Goal: Information Seeking & Learning: Learn about a topic

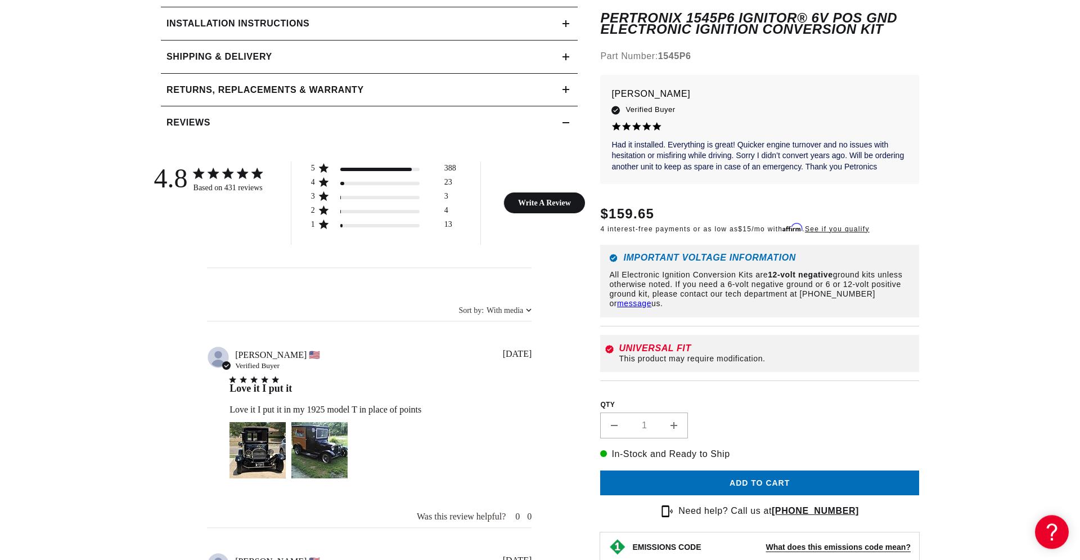
scroll to position [776, 0]
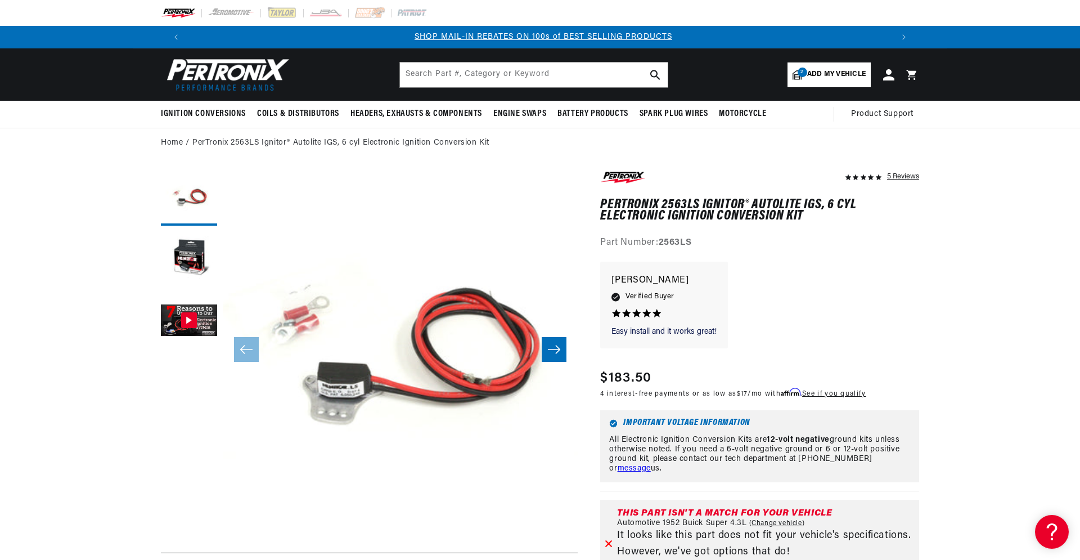
scroll to position [0, 703]
click at [822, 70] on span "Add my vehicle" at bounding box center [836, 74] width 59 height 11
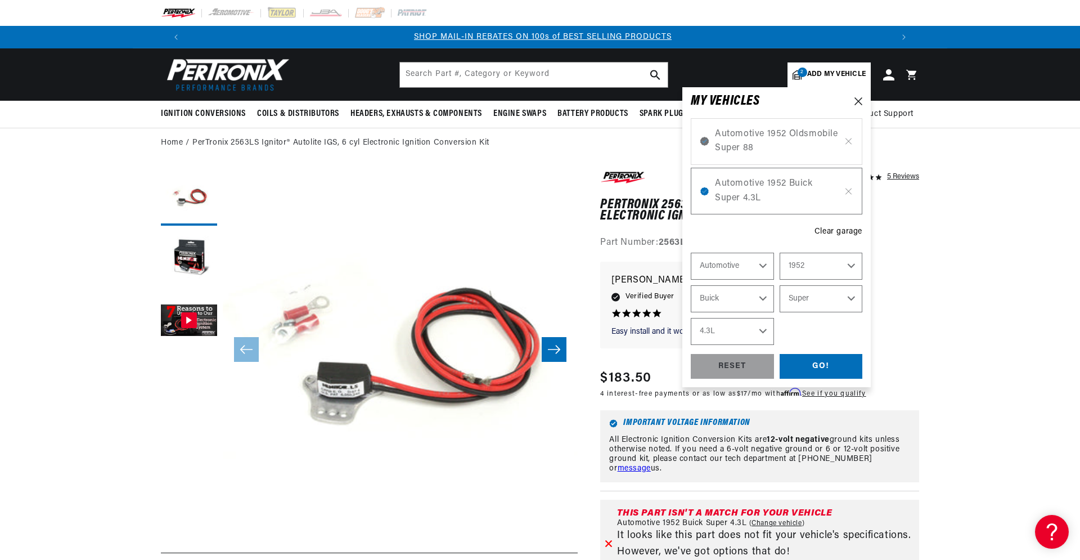
select select "Year"
select select "Make"
select select "Model"
select select "Engine"
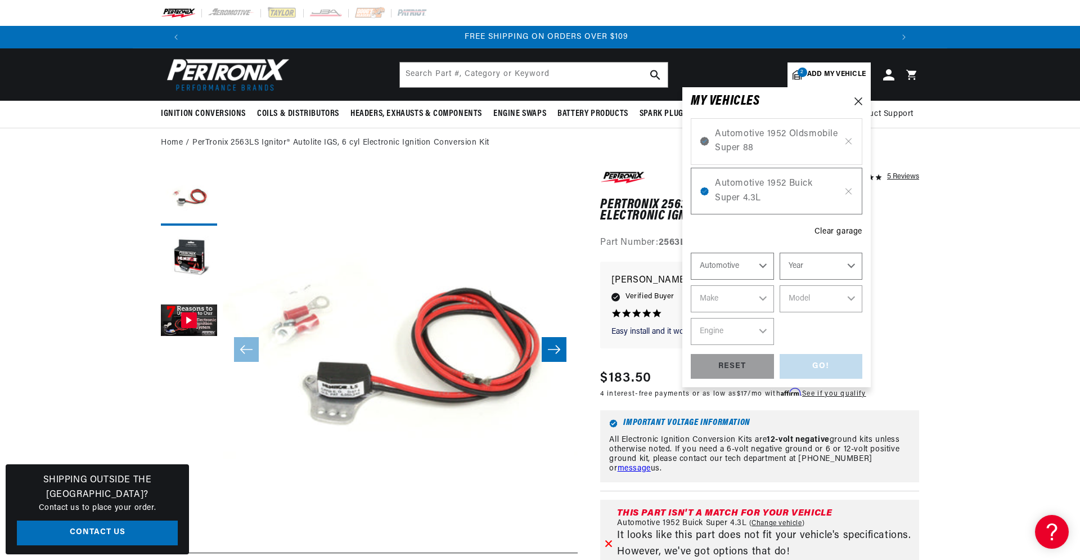
scroll to position [0, 1405]
click at [852, 140] on icon at bounding box center [849, 141] width 10 height 9
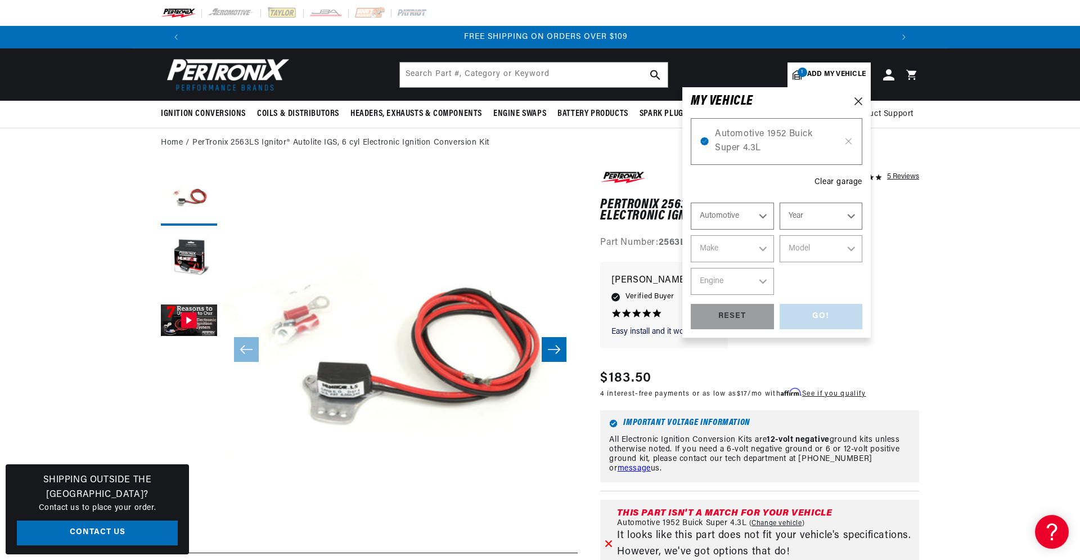
click at [852, 140] on icon at bounding box center [849, 141] width 10 height 9
select select "1952"
select select "Buick"
select select "Super"
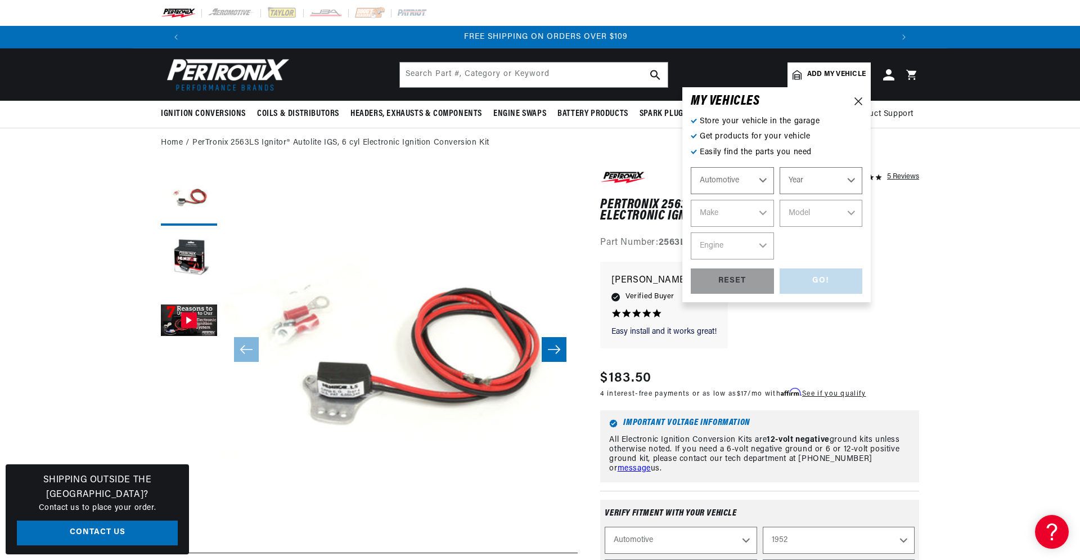
select select "Ride Type"
select select "Year"
select select "Make"
select select "Model"
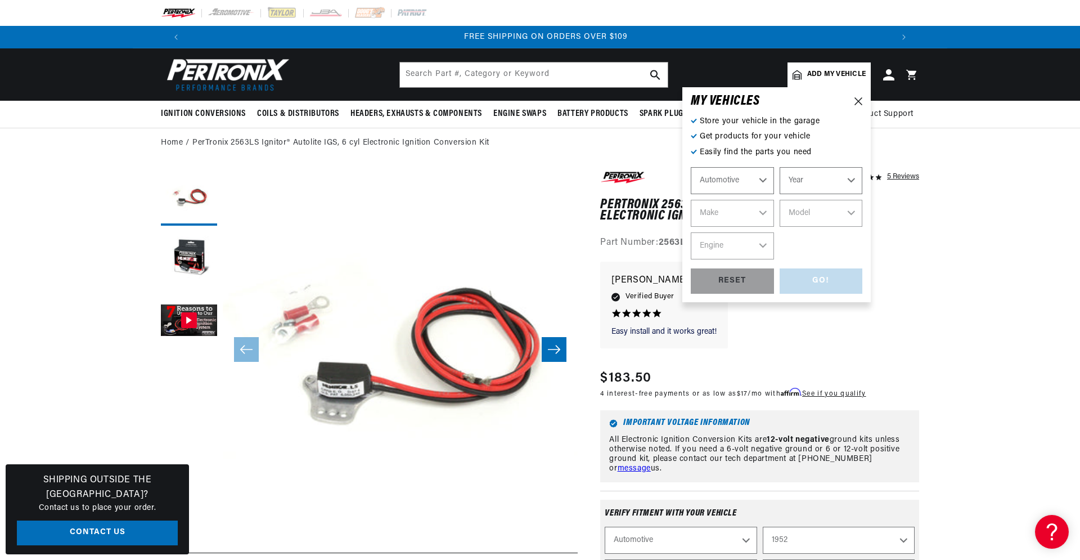
select select "Engine"
click at [691, 167] on select "Ride Type Automotive Agricultural Industrial Marine Motorcycle" at bounding box center [732, 180] width 83 height 27
select select "Automotive"
click option "Automotive" at bounding box center [0, 0] width 0 height 0
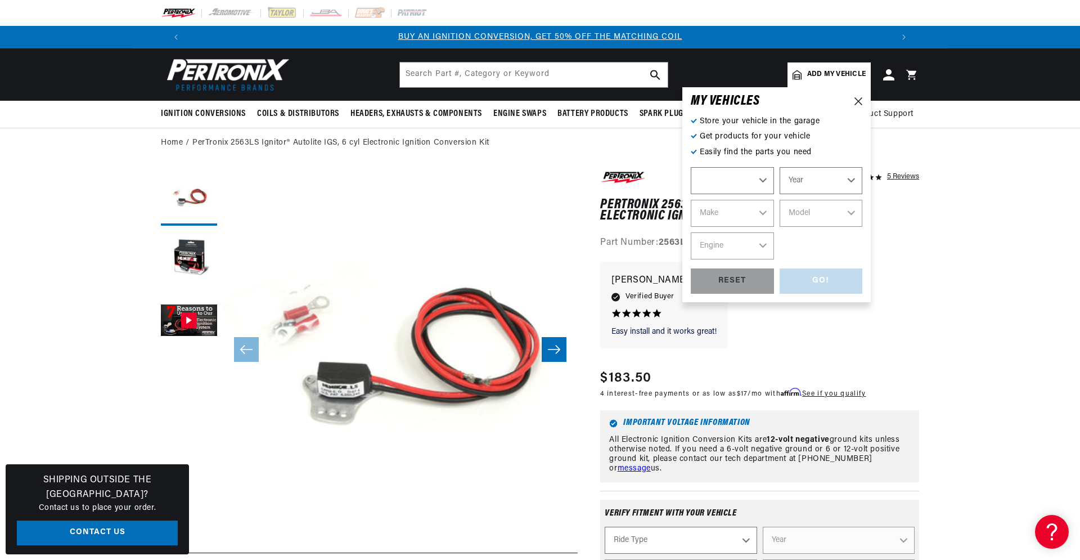
select select "Automotive"
click at [780, 167] on select "Year 2022 2021 2020 2019 2018 2017 2016 2015 2014 2013 2012 2011 2010 2009 2008…" at bounding box center [821, 180] width 83 height 27
select select "1939"
click option "1939" at bounding box center [0, 0] width 0 height 0
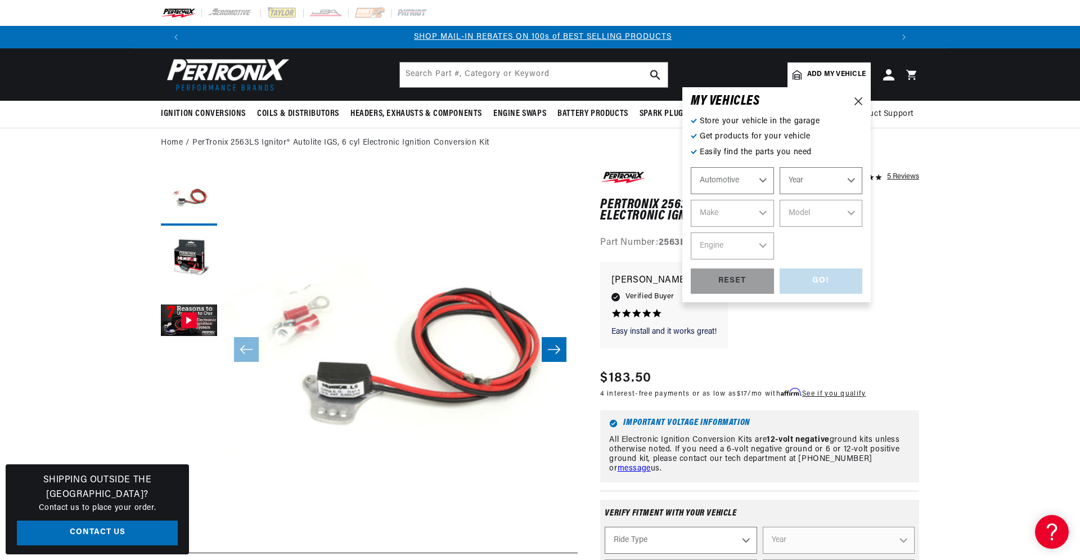
select select "1939"
click at [691, 200] on select "Make American Bantam Chevrolet Ford Hudson Hupmobile Lincoln Studebaker" at bounding box center [732, 213] width 83 height 27
select select "Chevrolet"
click option "Chevrolet" at bounding box center [0, 0] width 0 height 0
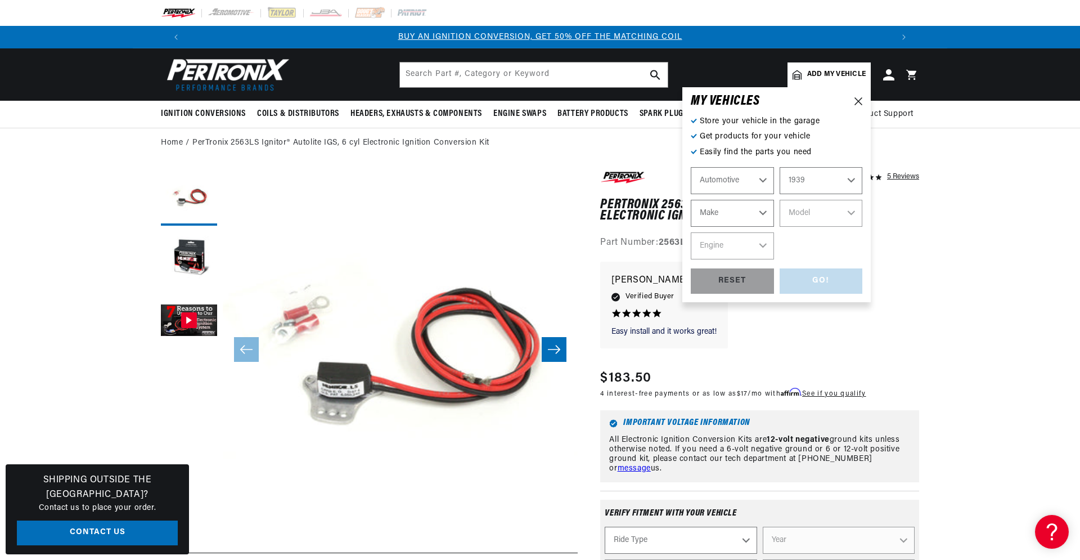
select select "Chevrolet"
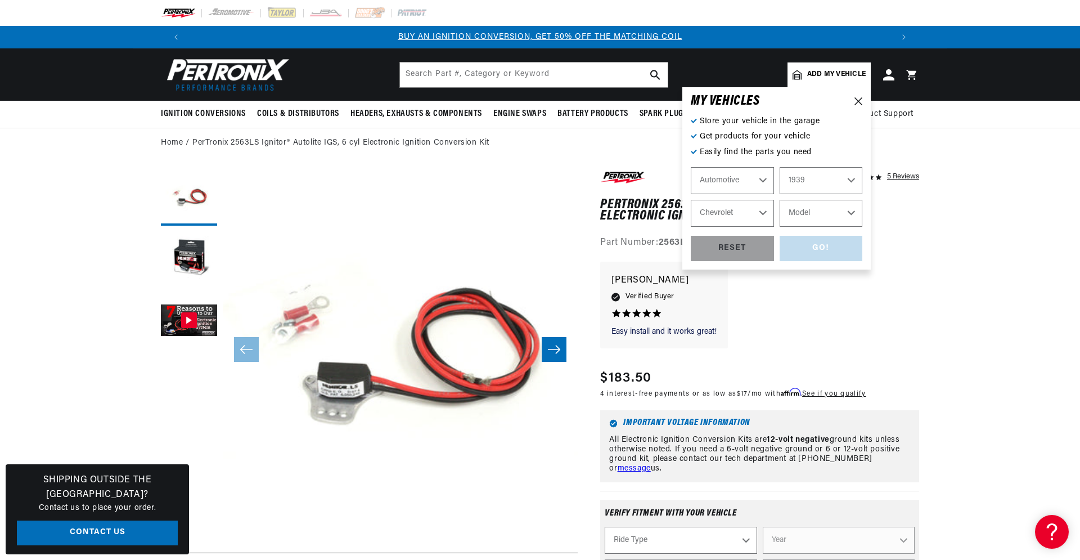
click at [780, 200] on select "Model Truck" at bounding box center [821, 213] width 83 height 27
click at [849, 207] on select "Model Truck" at bounding box center [821, 213] width 83 height 27
click at [691, 200] on select "American Bantam Chevrolet Ford Hudson Hupmobile Lincoln Studebaker" at bounding box center [732, 213] width 83 height 27
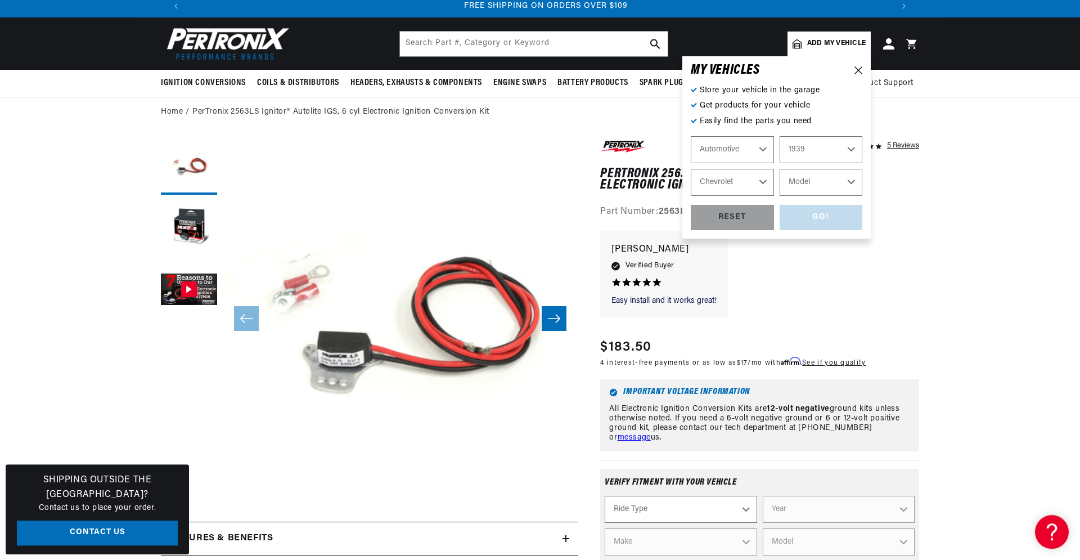
scroll to position [311, 0]
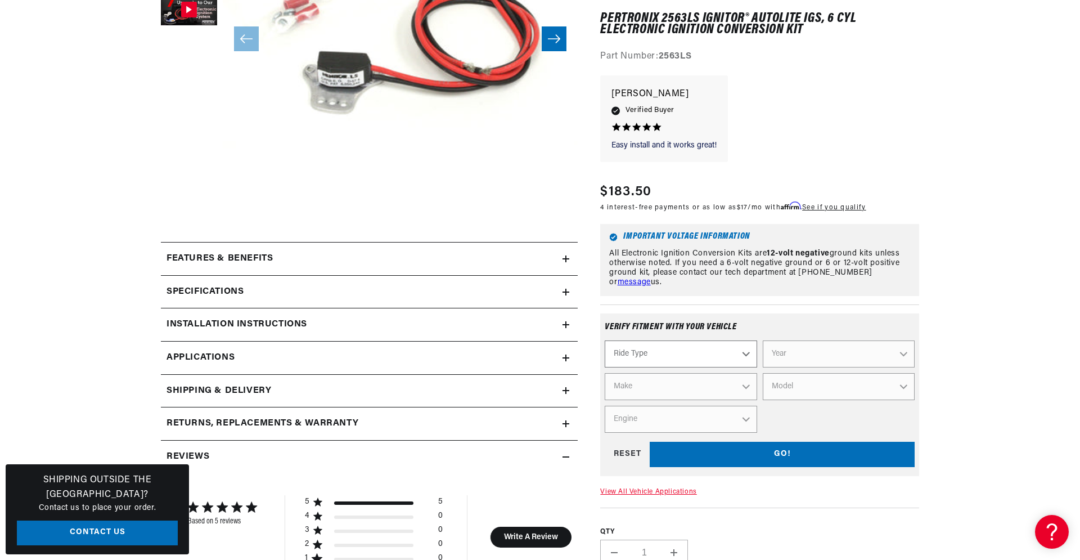
click at [605, 341] on select "Ride Type Automotive Agricultural Industrial Marine Motorcycle" at bounding box center [681, 354] width 152 height 27
select select "Automotive"
click option "Automotive" at bounding box center [0, 0] width 0 height 0
select select "Automotive"
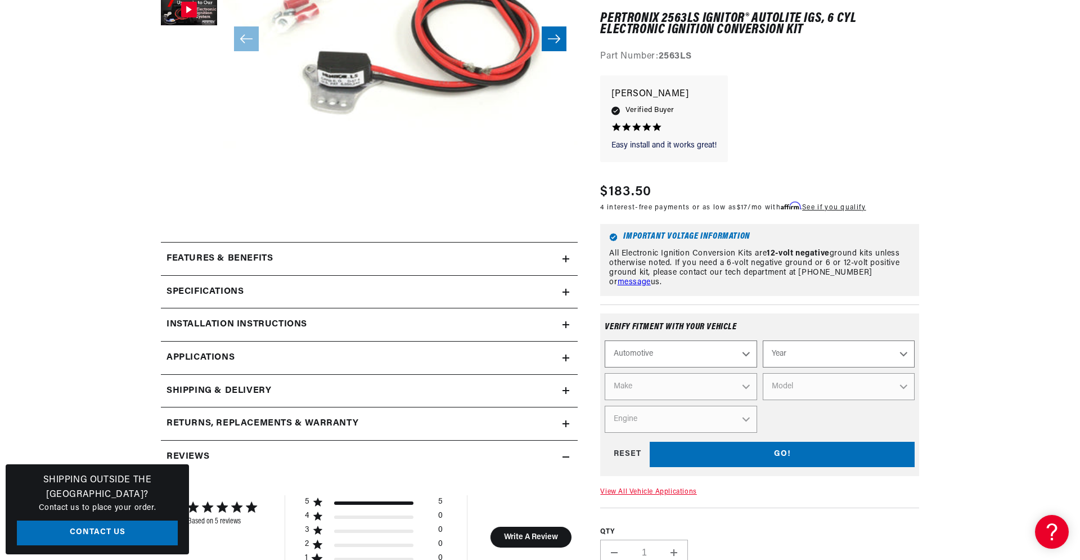
click at [763, 341] on select "Year 2022 2021 2020 2019 2018 2017 2016 2015 2014 2013 2012 2011 2010 2009 2008…" at bounding box center [839, 354] width 152 height 27
select select "1939"
click option "1939" at bounding box center [0, 0] width 0 height 0
select select "1939"
click at [605, 374] on select "Make American Bantam Chevrolet Ford Hudson Hupmobile Lincoln Studebaker" at bounding box center [681, 387] width 152 height 27
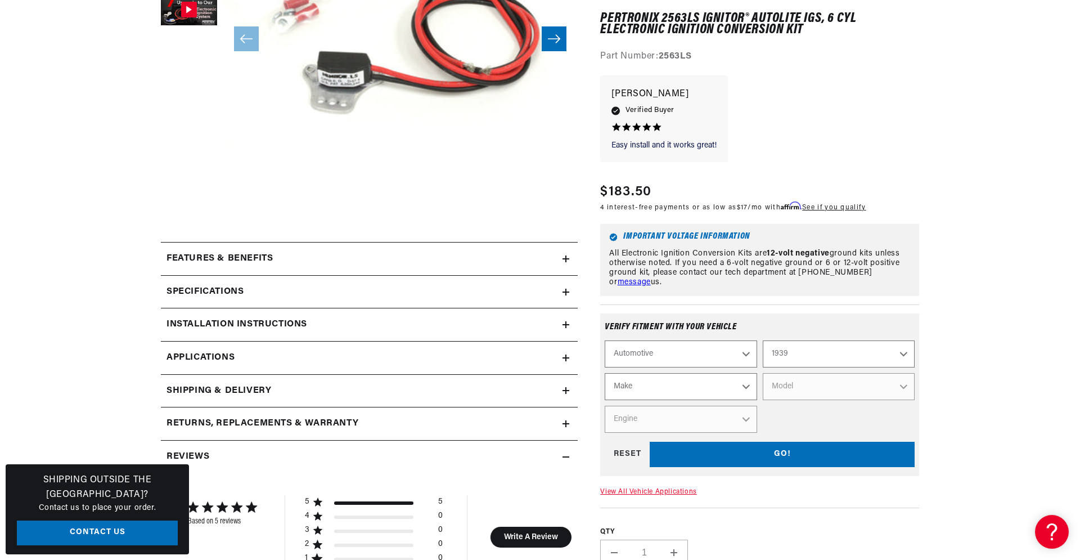
scroll to position [0, 703]
click at [713, 390] on select "Make American Bantam Chevrolet Ford Hudson Hupmobile Lincoln Studebaker" at bounding box center [681, 387] width 152 height 27
click at [659, 492] on link "View All Vehicle Applications" at bounding box center [648, 491] width 96 height 7
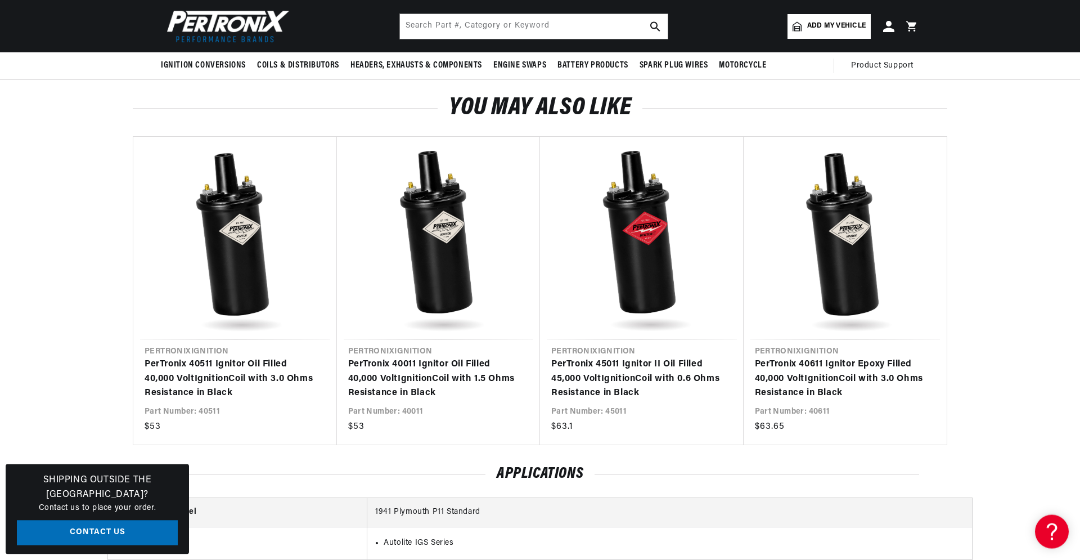
scroll to position [1260, 0]
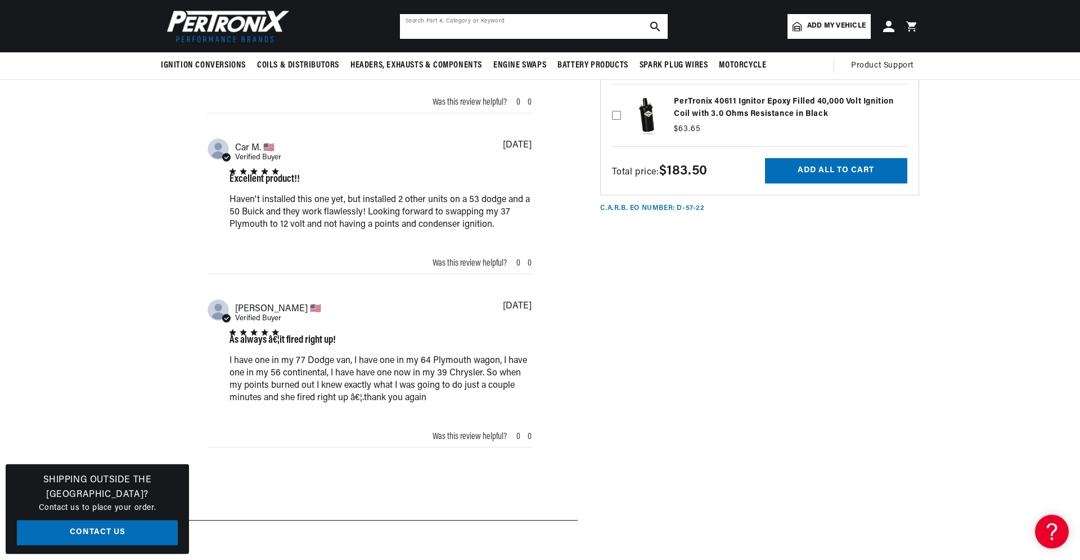
click at [551, 24] on input "text" at bounding box center [534, 26] width 268 height 25
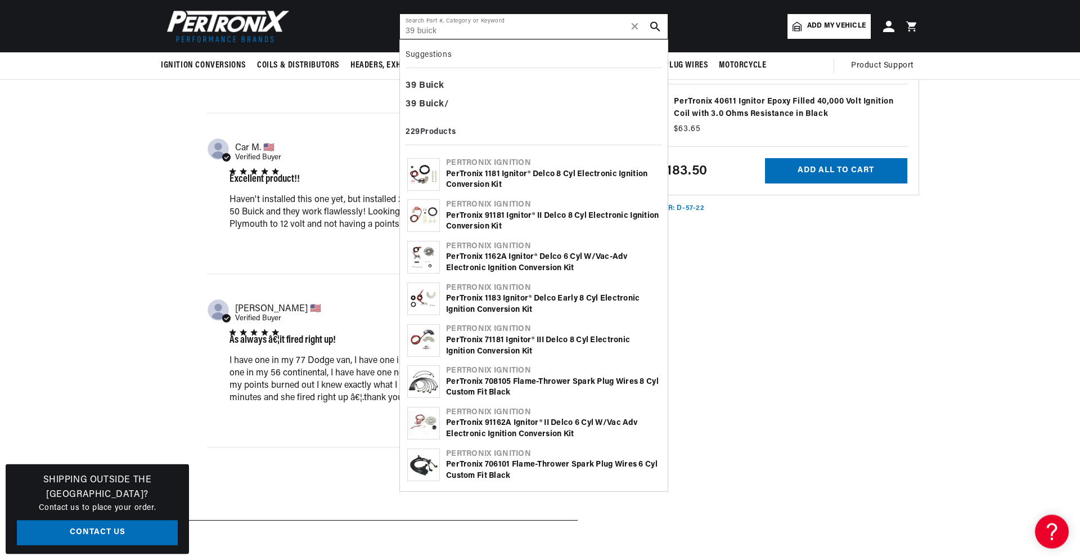
type input "39 buick"
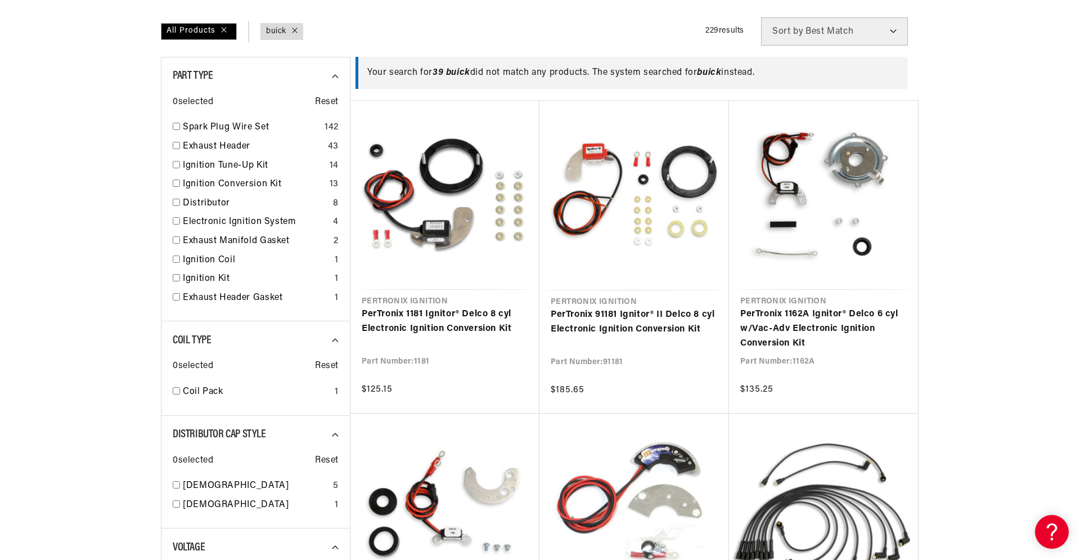
scroll to position [0, 703]
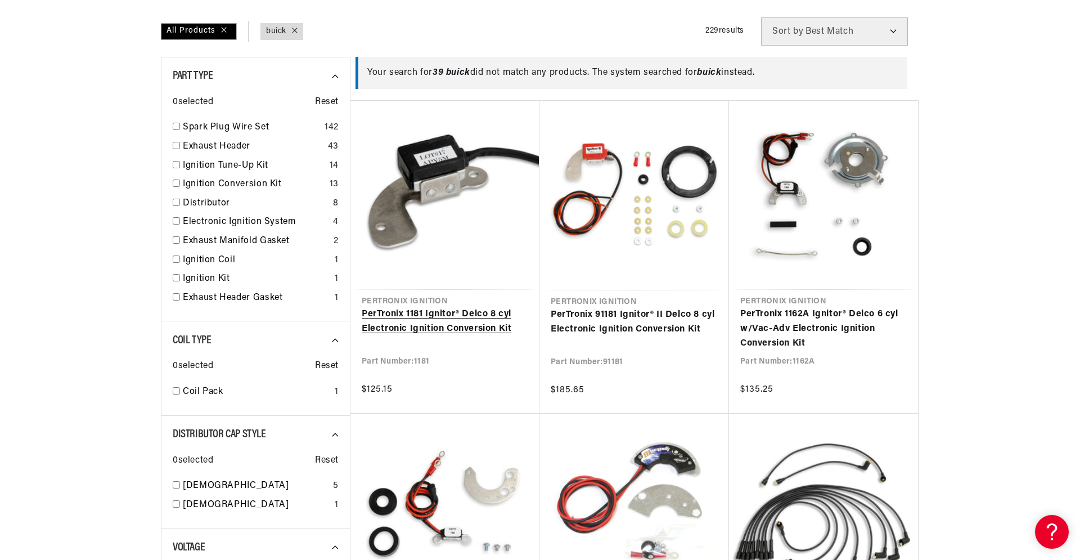
click at [439, 334] on link "PerTronix 1181 Ignitor® Delco 8 cyl Electronic Ignition Conversion Kit" at bounding box center [445, 321] width 167 height 29
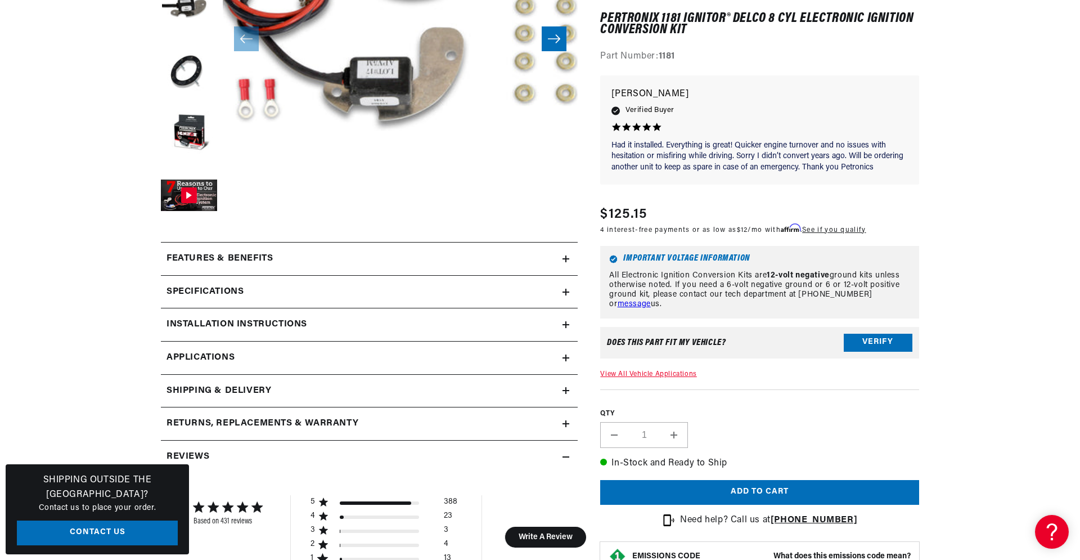
scroll to position [0, 703]
click at [649, 374] on link "View All Vehicle Applications" at bounding box center [648, 374] width 96 height 7
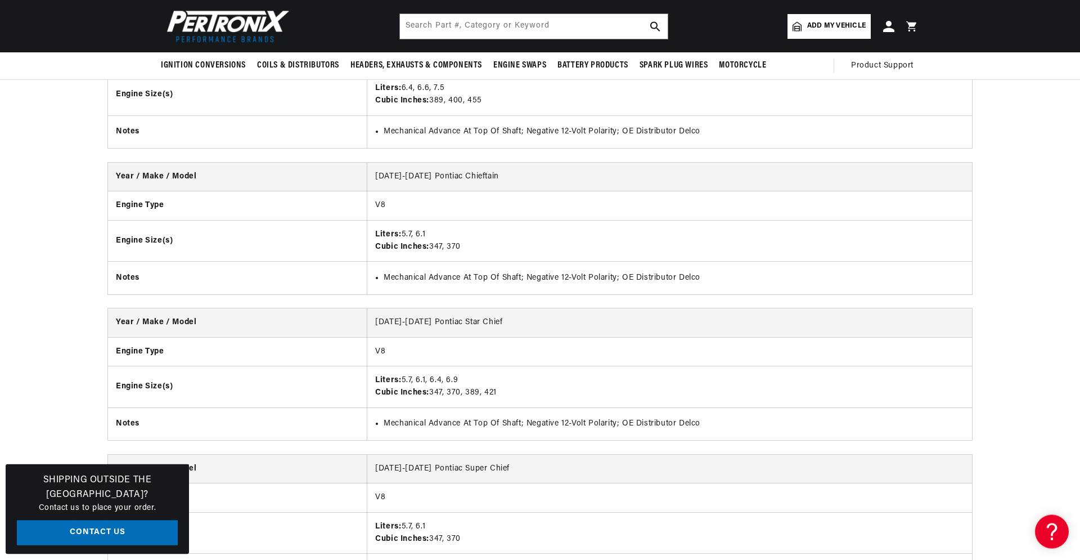
scroll to position [14071, 0]
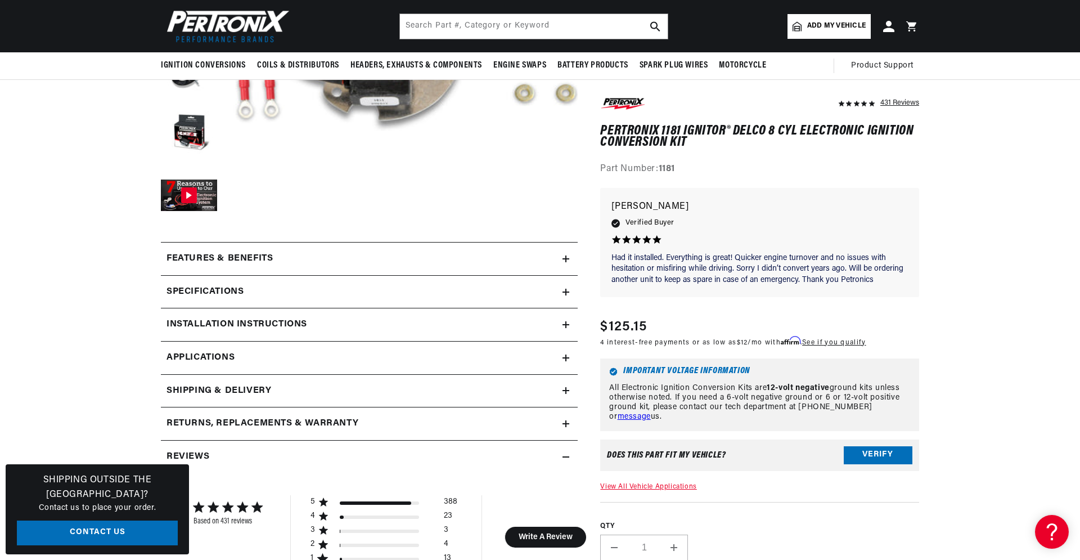
scroll to position [0, 1405]
